Goal: Task Accomplishment & Management: Manage account settings

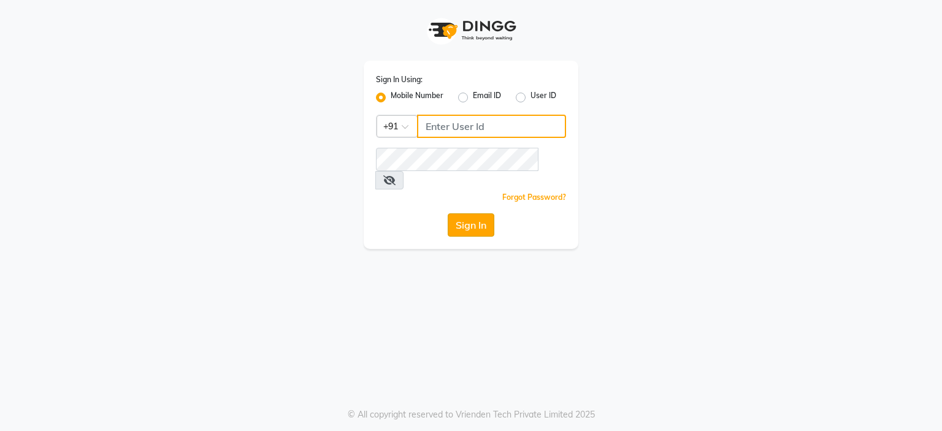
type input "9766533306"
click at [476, 213] on button "Sign In" at bounding box center [471, 224] width 47 height 23
